Goal: Task Accomplishment & Management: Use online tool/utility

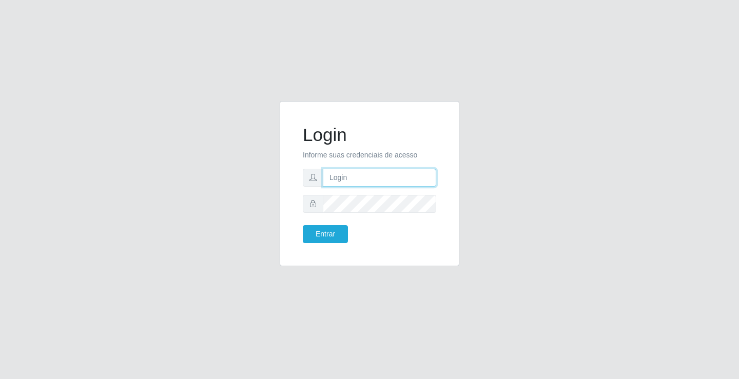
click at [368, 179] on input "text" at bounding box center [379, 178] width 113 height 18
type input "zivaneide@ideal"
click at [303, 225] on button "Entrar" at bounding box center [325, 234] width 45 height 18
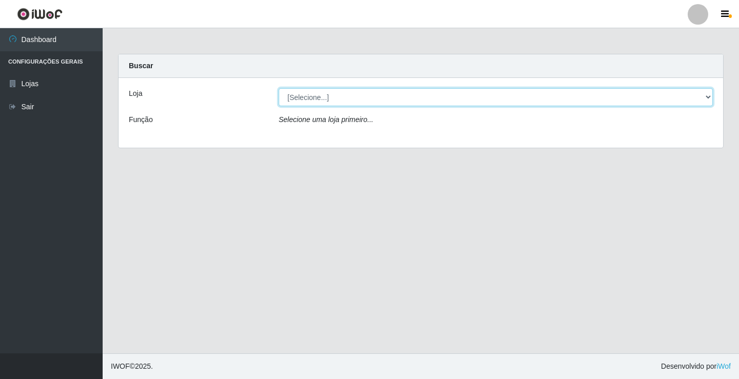
click at [711, 96] on select "[Selecione...] Ideal - Conceição" at bounding box center [496, 97] width 434 height 18
select select "231"
click at [279, 88] on select "[Selecione...] Ideal - Conceição" at bounding box center [496, 97] width 434 height 18
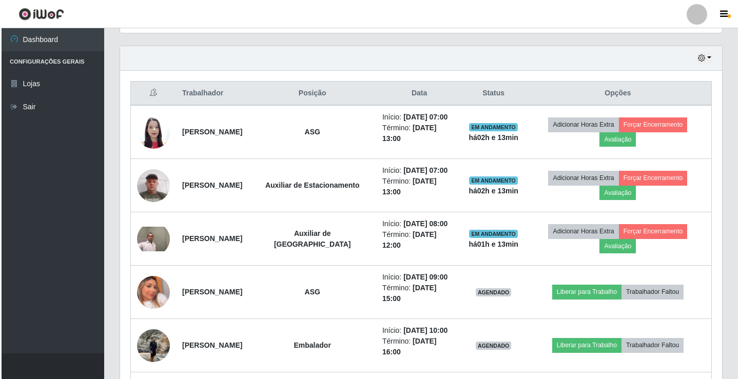
scroll to position [359, 0]
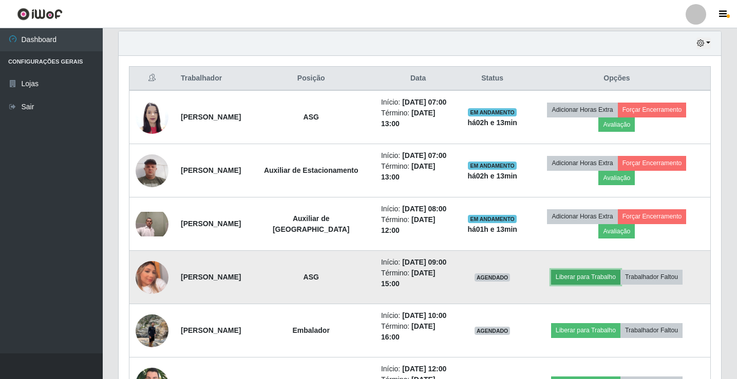
click at [599, 278] on button "Liberar para Trabalho" at bounding box center [585, 277] width 69 height 14
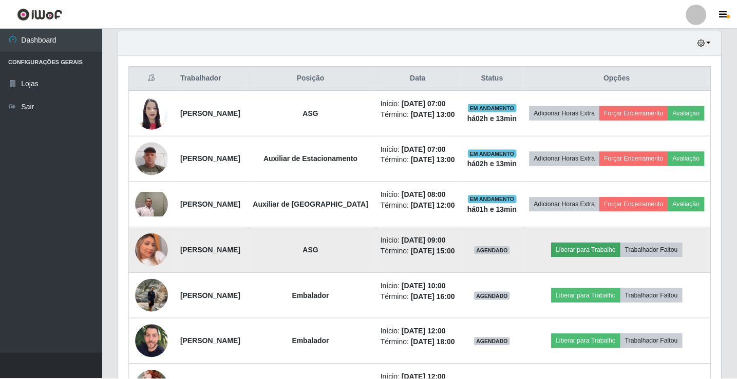
scroll to position [213, 597]
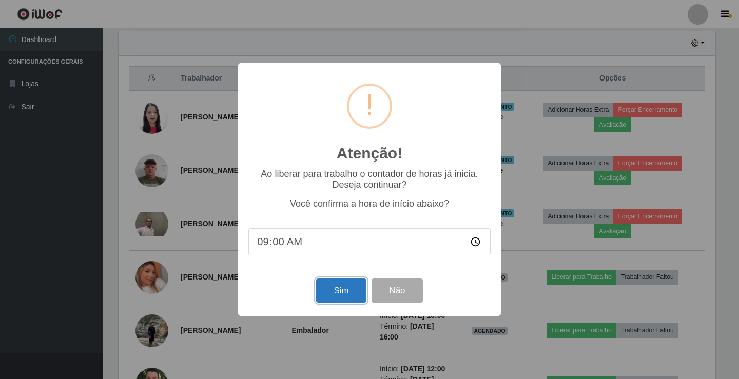
click at [336, 295] on button "Sim" at bounding box center [341, 291] width 50 height 24
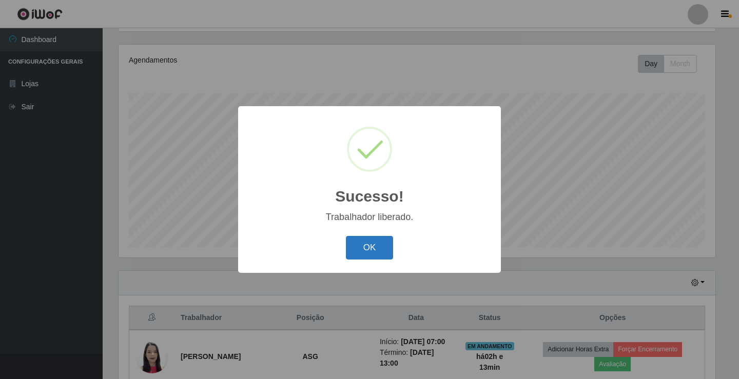
click at [369, 244] on button "OK" at bounding box center [370, 248] width 48 height 24
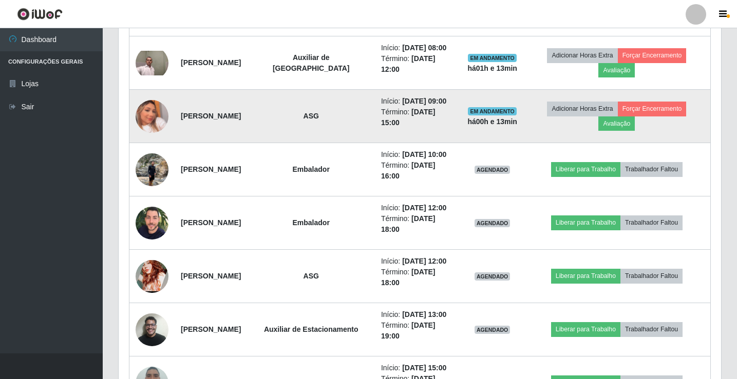
scroll to position [530, 0]
